Goal: Check status: Check status

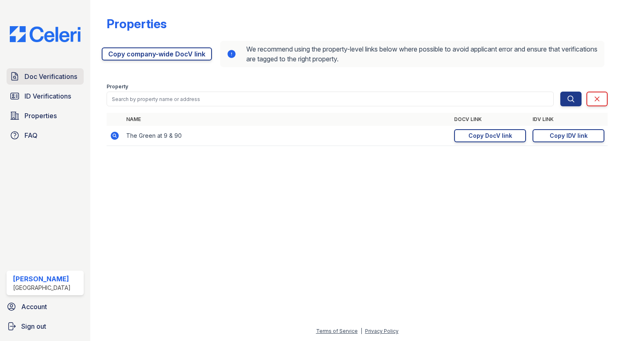
click at [47, 80] on span "Doc Verifications" at bounding box center [51, 76] width 53 height 10
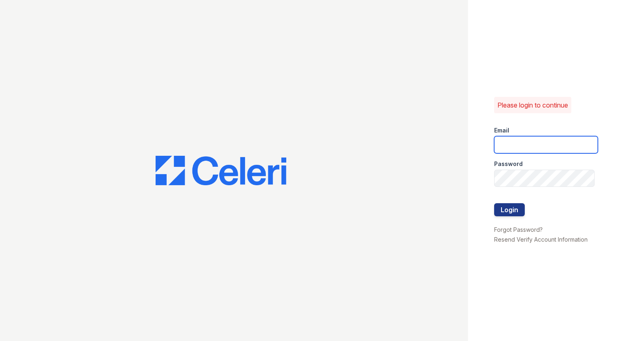
type input "amgonzalez@willowbridgepc.com"
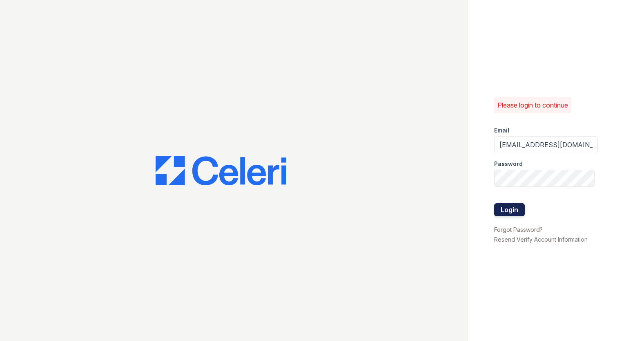
click at [506, 213] on button "Login" at bounding box center [509, 209] width 31 height 13
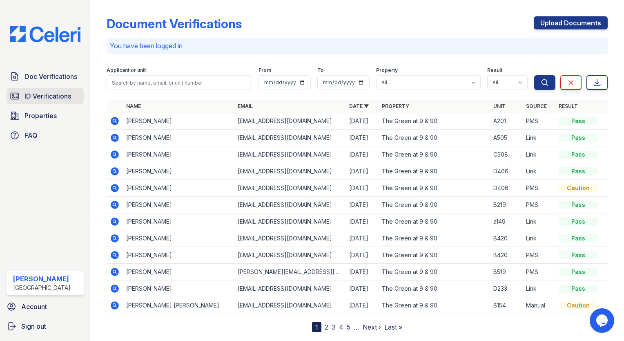
click at [37, 93] on span "ID Verifications" at bounding box center [48, 96] width 47 height 10
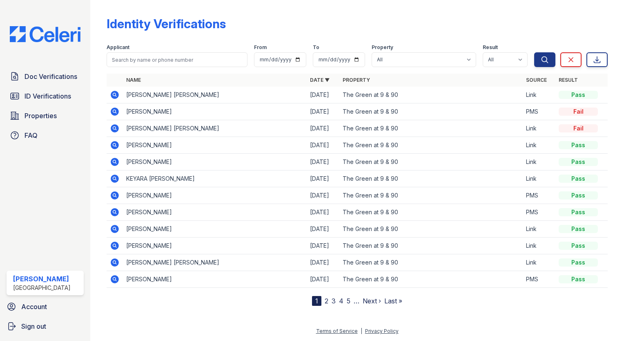
click at [114, 130] on icon at bounding box center [115, 128] width 8 height 8
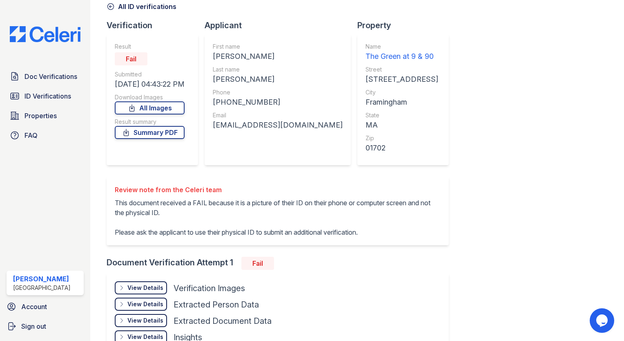
scroll to position [82, 0]
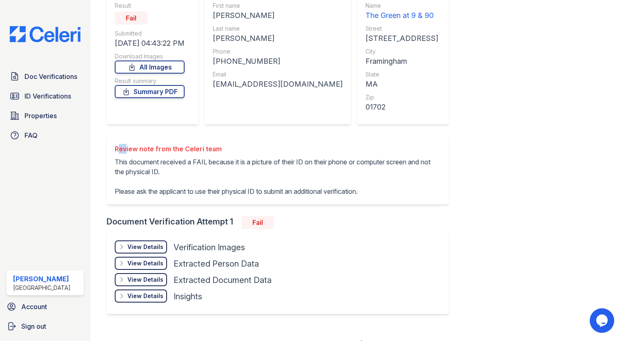
drag, startPoint x: 113, startPoint y: 147, endPoint x: 121, endPoint y: 146, distance: 8.3
click at [121, 146] on div "Review note from the Celeri team This document received a FAIL because it is a …" at bounding box center [278, 170] width 342 height 69
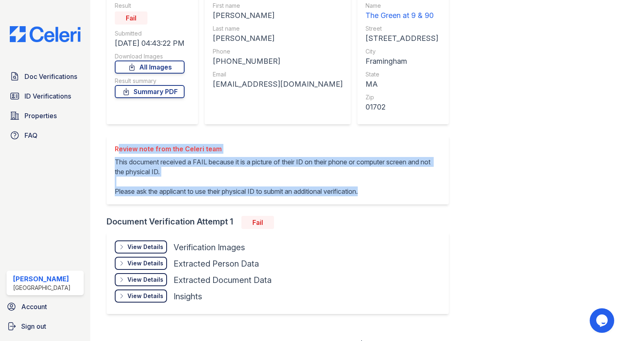
drag, startPoint x: 369, startPoint y: 191, endPoint x: 115, endPoint y: 142, distance: 259.1
click at [115, 142] on div "Review note from the Celeri team This document received a FAIL because it is a …" at bounding box center [278, 170] width 342 height 69
drag, startPoint x: 115, startPoint y: 142, endPoint x: 139, endPoint y: 151, distance: 25.7
copy div "Review note from the Celeri team This document received a FAIL because it is a …"
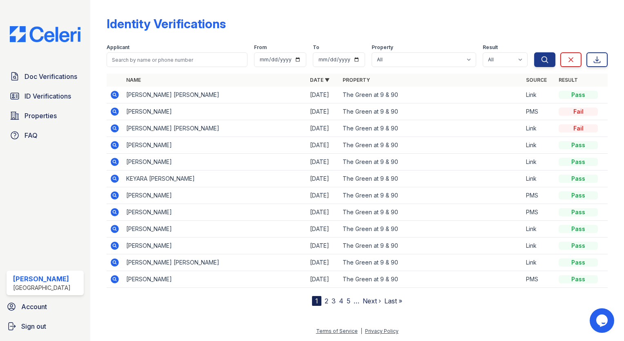
drag, startPoint x: 114, startPoint y: 128, endPoint x: 467, endPoint y: 145, distance: 353.2
click at [114, 128] on icon at bounding box center [114, 128] width 2 height 2
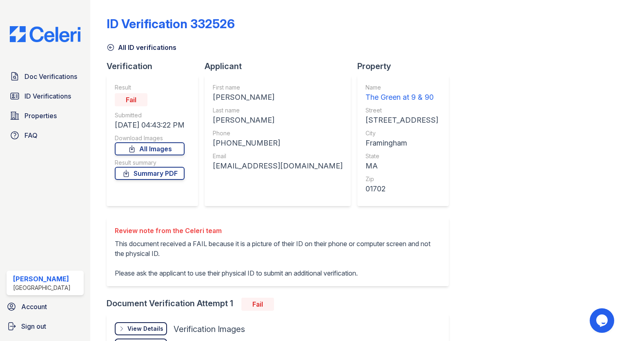
scroll to position [41, 0]
